Goal: Navigation & Orientation: Find specific page/section

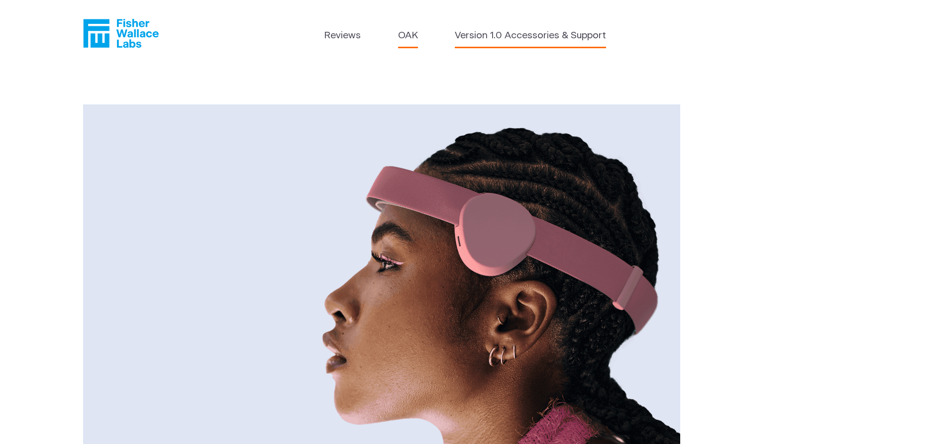
click at [552, 42] on link "Version 1.0 Accessories & Support" at bounding box center [530, 36] width 151 height 14
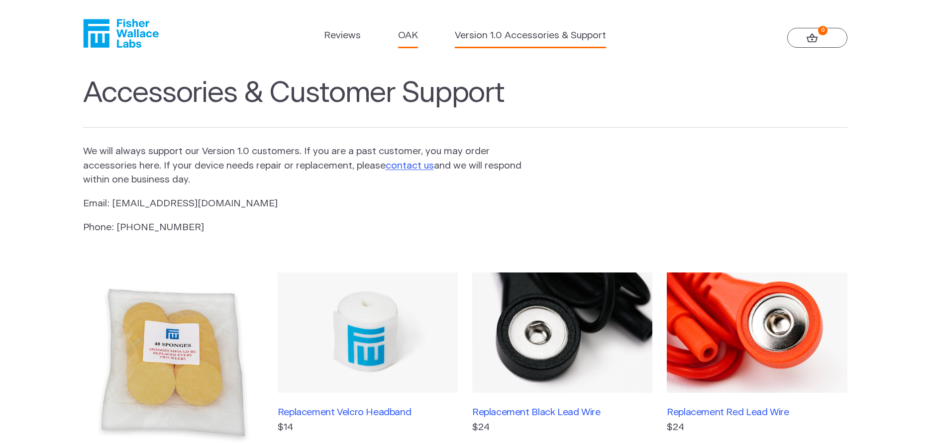
click at [406, 37] on link "OAK" at bounding box center [408, 36] width 20 height 14
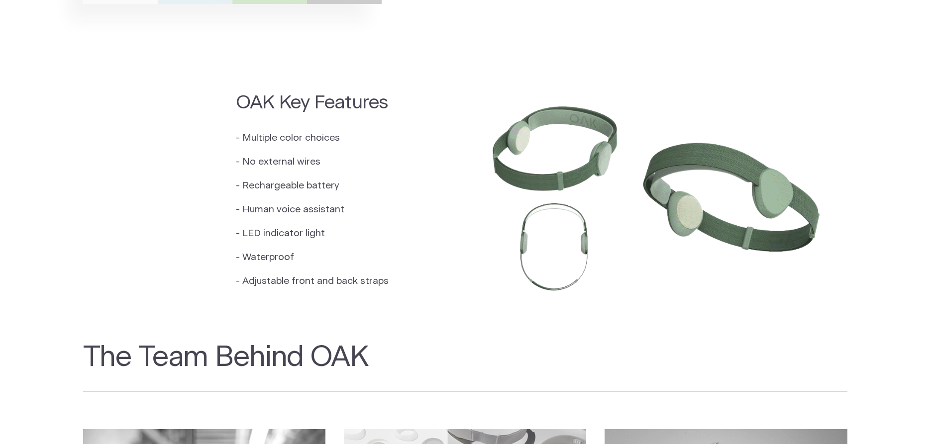
scroll to position [964, 0]
